Goal: Check status: Check status

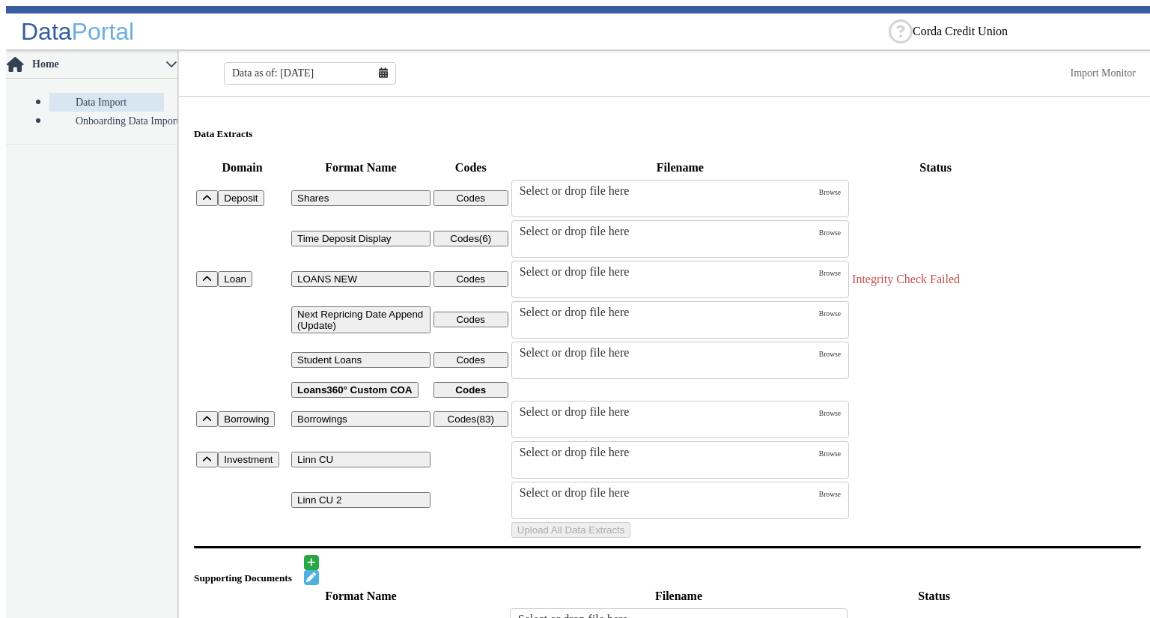
click at [953, 218] on td "Uploads" at bounding box center [935, 198] width 168 height 39
click at [499, 62] on div "Data as of: [DATE] Import Monitor" at bounding box center [667, 73] width 977 height 37
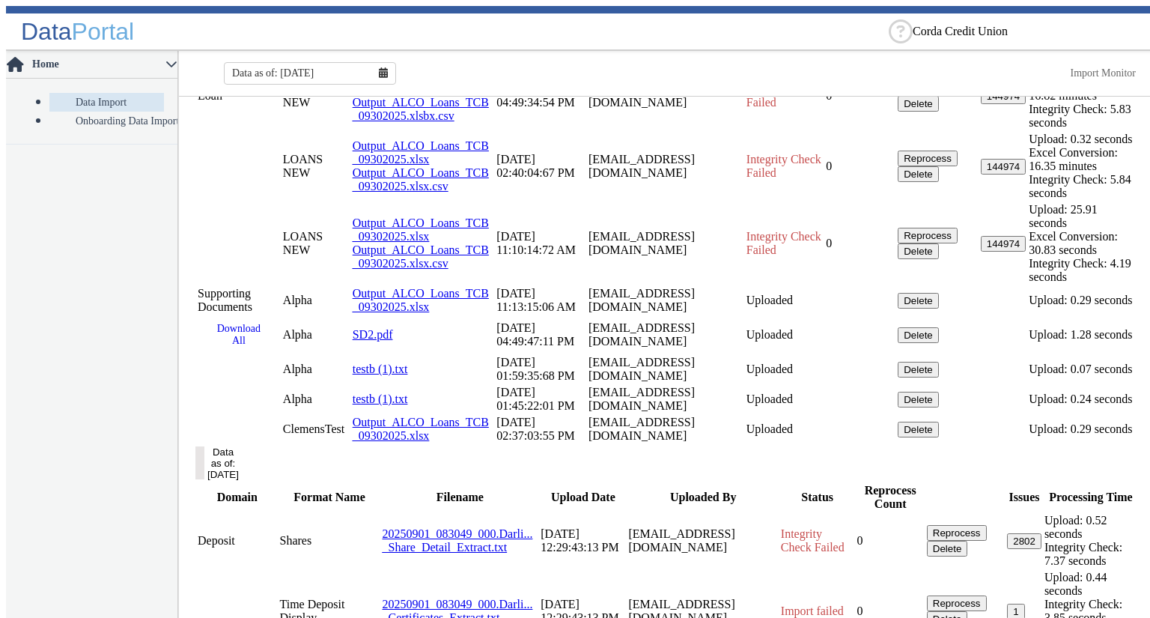
scroll to position [973, 0]
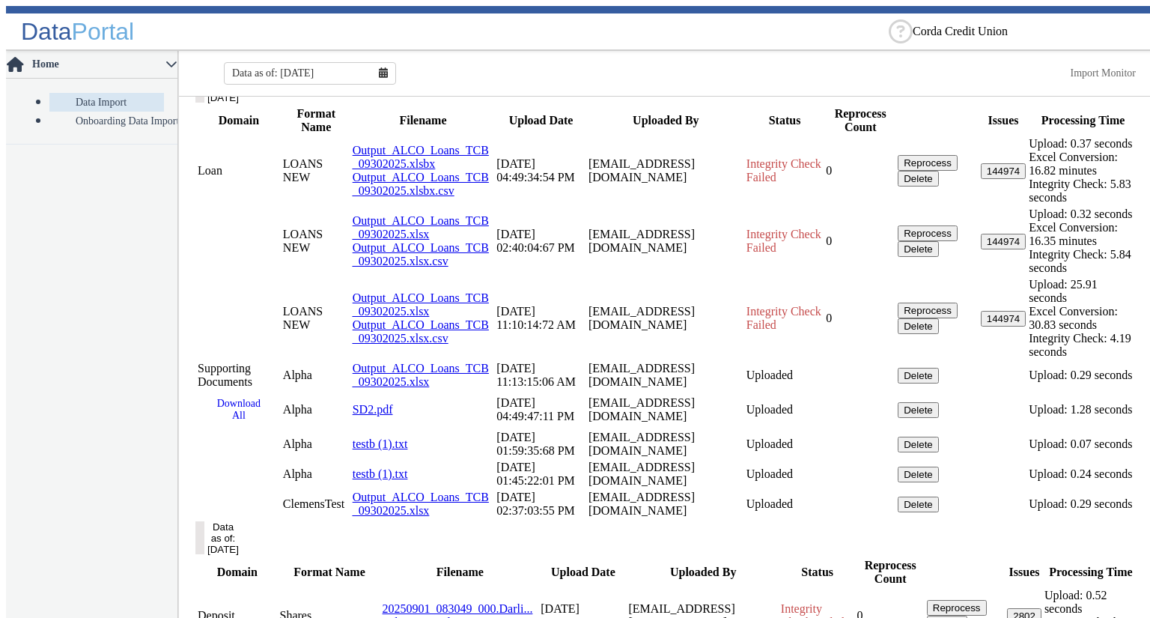
click at [204, 103] on button "Data as of: [DATE]" at bounding box center [199, 86] width 9 height 33
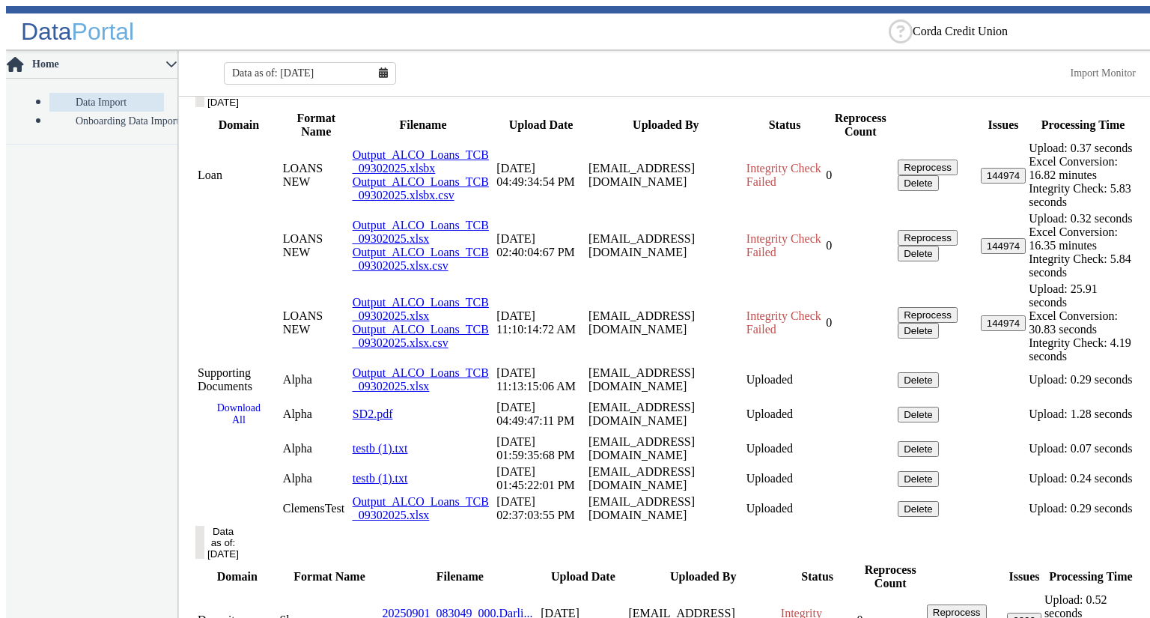
click at [204, 107] on button "Data as of: [DATE]" at bounding box center [199, 90] width 9 height 33
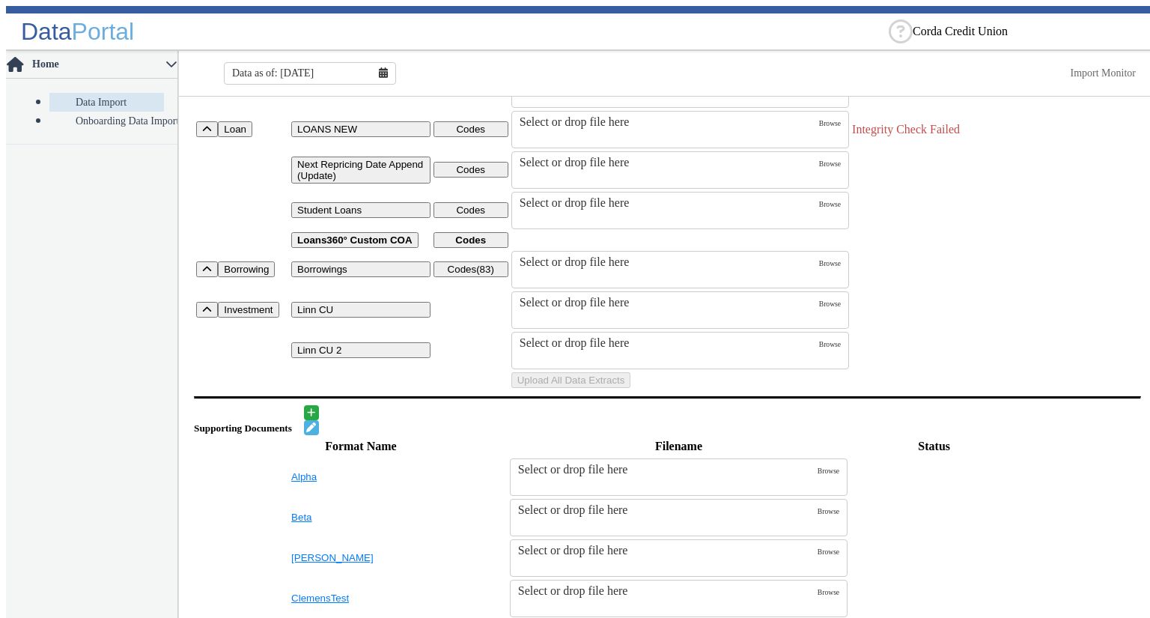
scroll to position [0, 0]
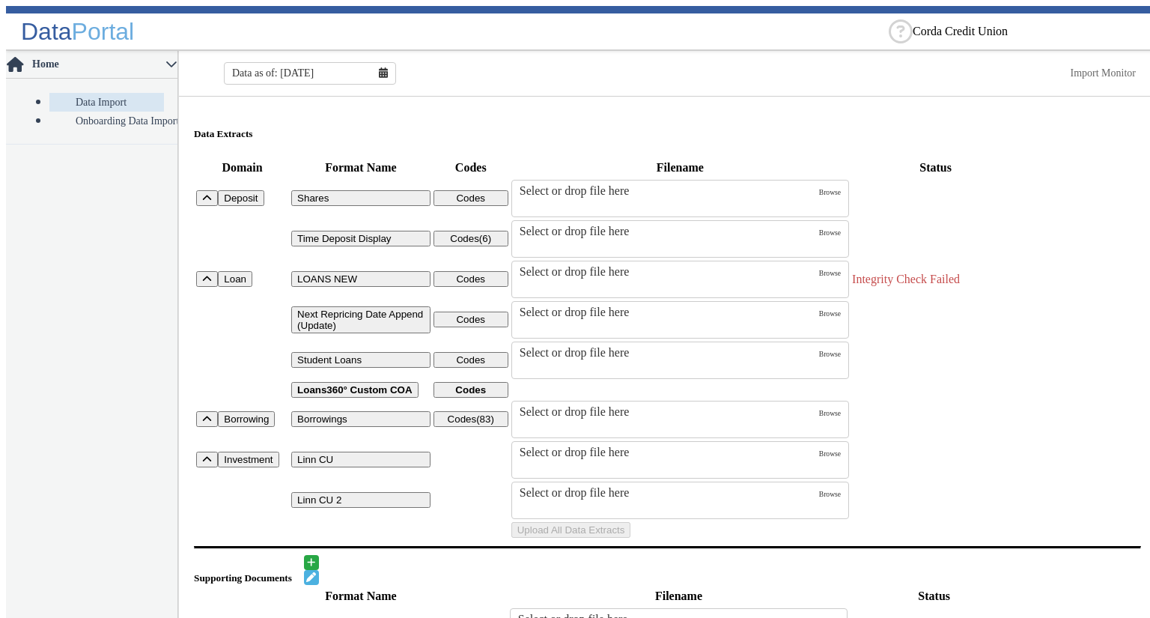
click at [956, 206] on td "Uploads" at bounding box center [935, 198] width 168 height 39
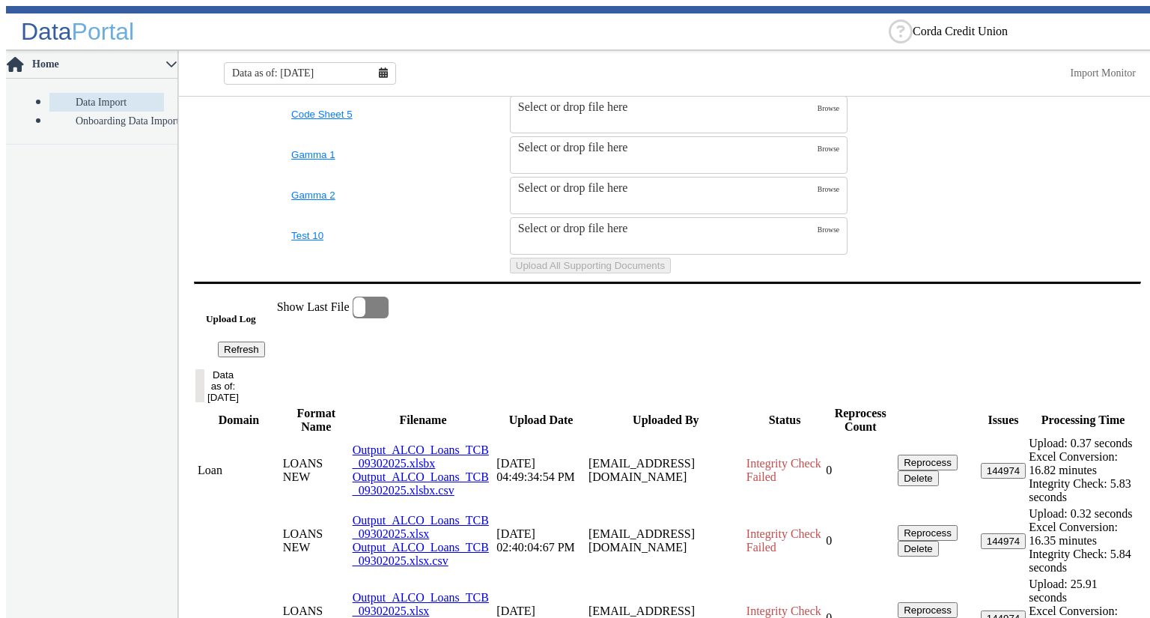
scroll to position [599, 0]
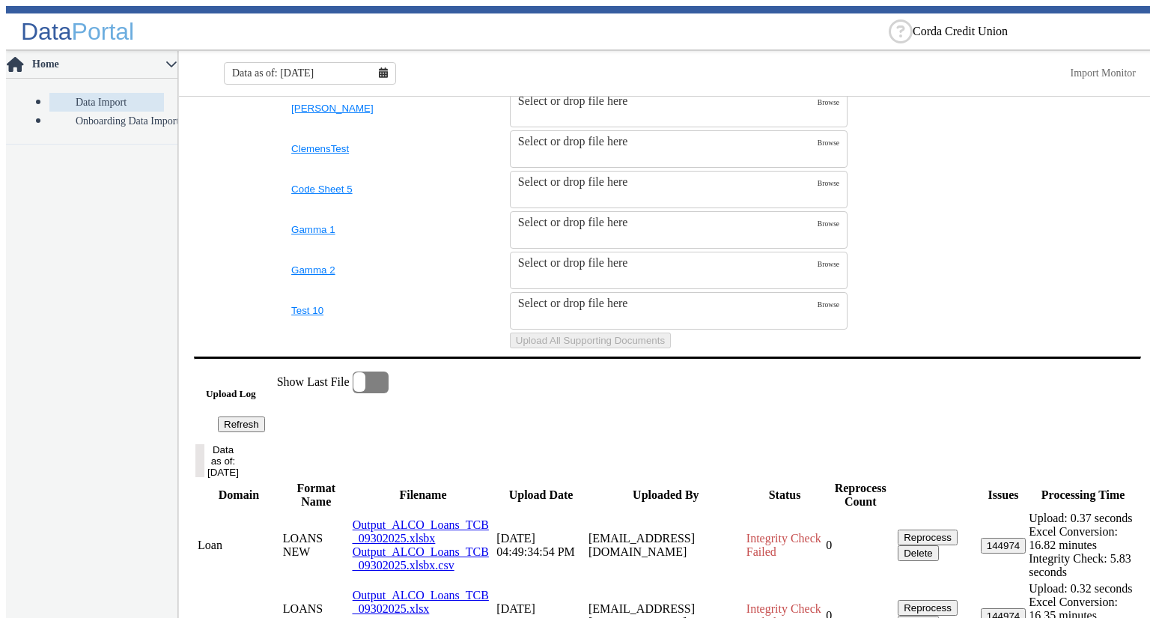
click at [1002, 88] on td "SupportingDocs" at bounding box center [934, 68] width 168 height 39
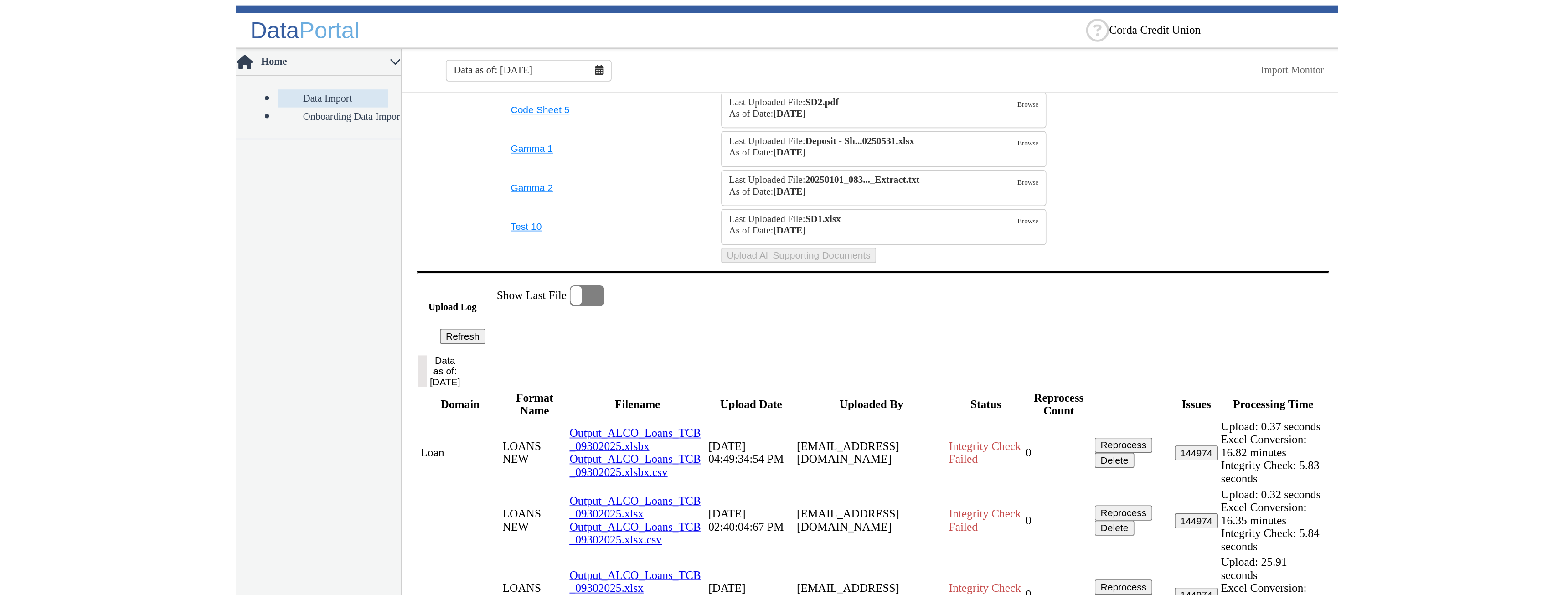
scroll to position [353, 0]
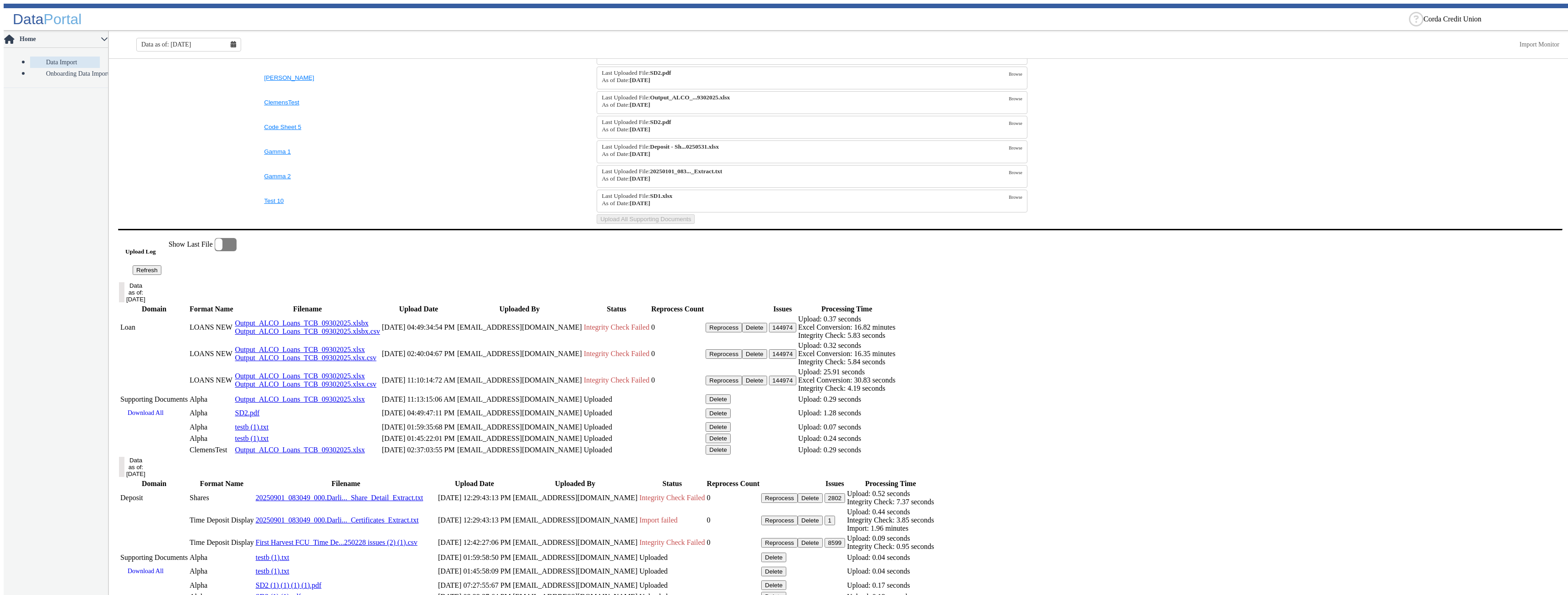
click at [165, 224] on td "SupportingDocs" at bounding box center [191, 219] width 144 height 10
